Goal: Entertainment & Leisure: Consume media (video, audio)

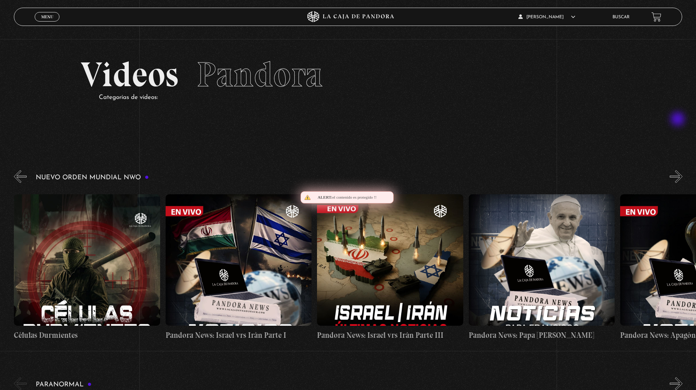
click at [678, 170] on button "»" at bounding box center [676, 176] width 13 height 13
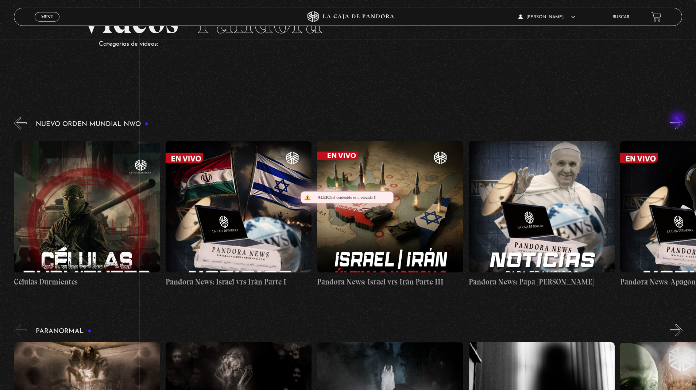
scroll to position [53, 0]
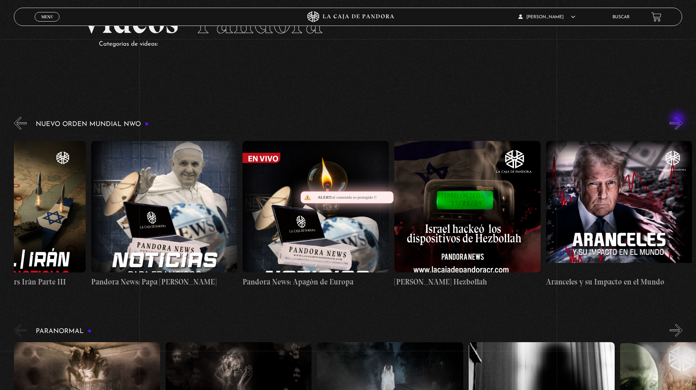
click at [678, 120] on button "»" at bounding box center [676, 123] width 13 height 13
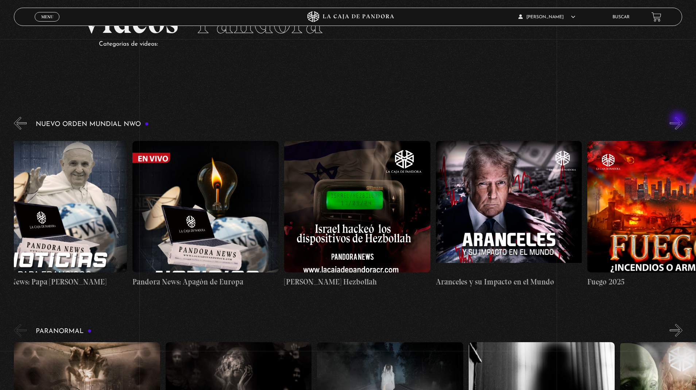
click at [678, 120] on button "»" at bounding box center [676, 123] width 13 height 13
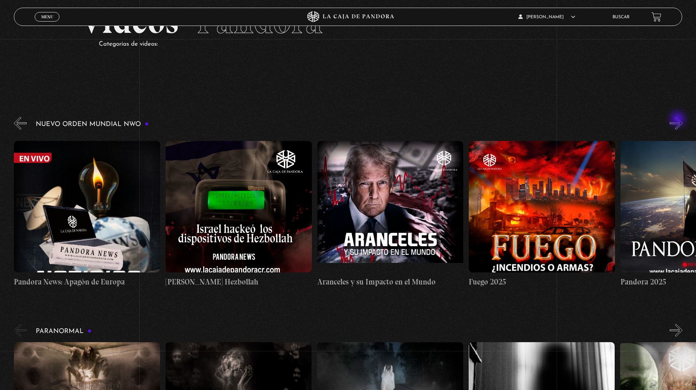
click at [678, 120] on button "»" at bounding box center [676, 123] width 13 height 13
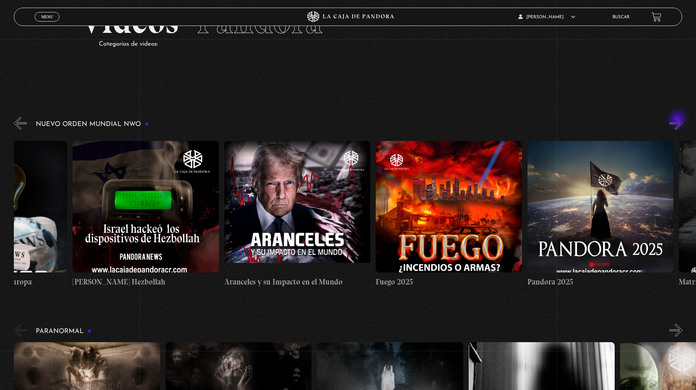
click at [678, 120] on button "»" at bounding box center [676, 123] width 13 height 13
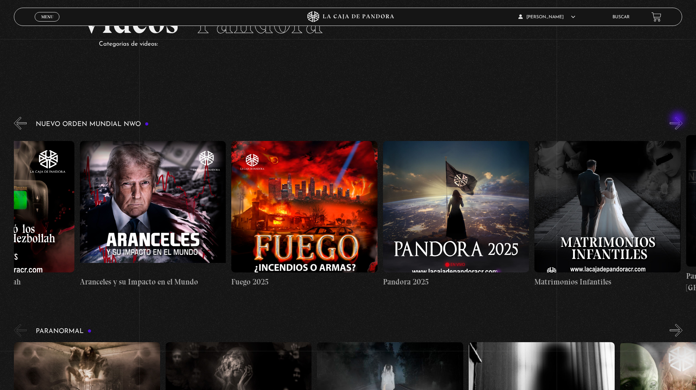
click at [678, 120] on button "»" at bounding box center [676, 123] width 13 height 13
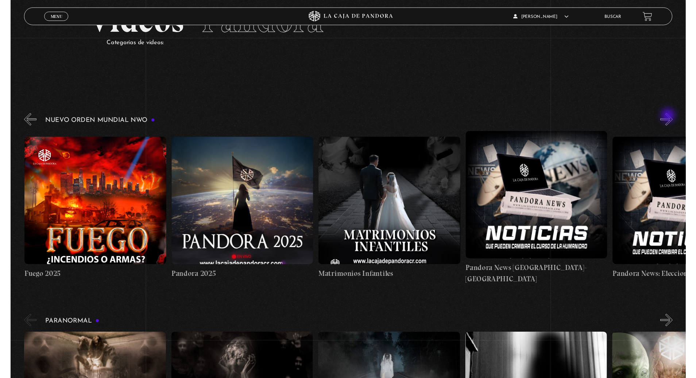
scroll to position [0, 1061]
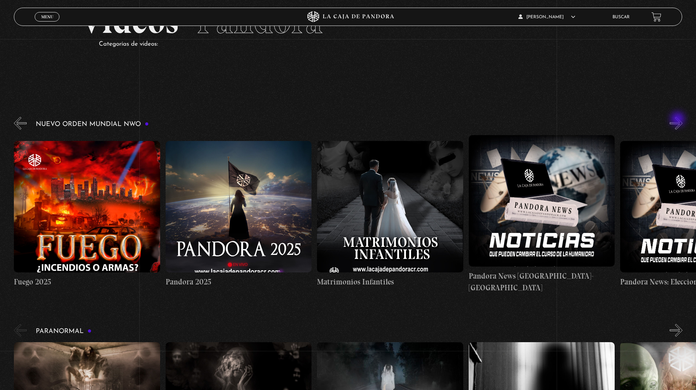
click at [379, 206] on figure at bounding box center [390, 206] width 146 height 131
